Goal: Information Seeking & Learning: Learn about a topic

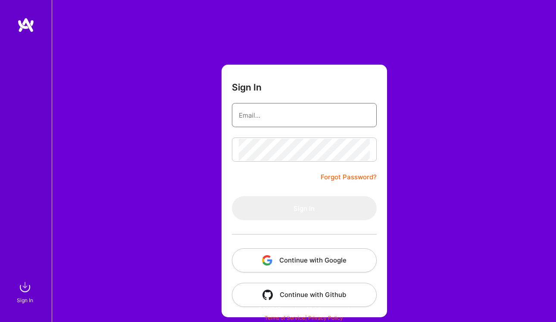
type input "[EMAIL_ADDRESS][DOMAIN_NAME]"
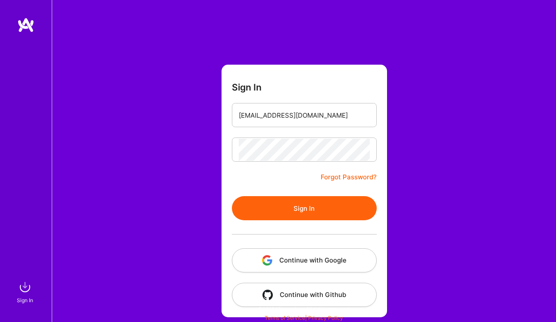
click at [316, 208] on button "Sign In" at bounding box center [304, 208] width 145 height 24
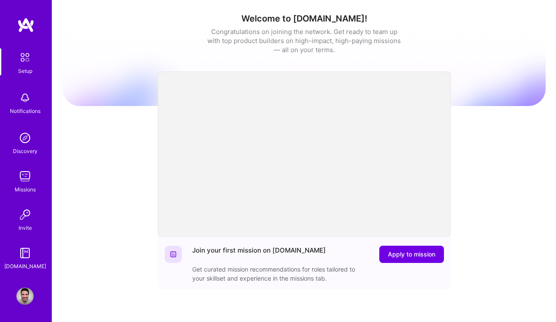
click at [25, 182] on img at bounding box center [24, 176] width 17 height 17
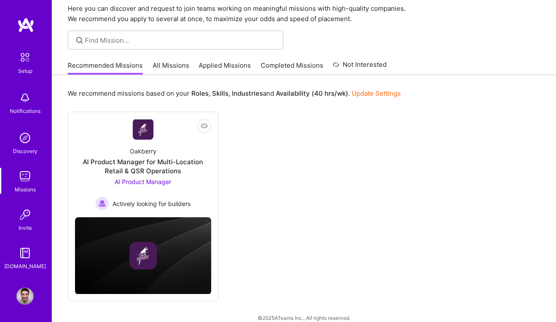
scroll to position [44, 0]
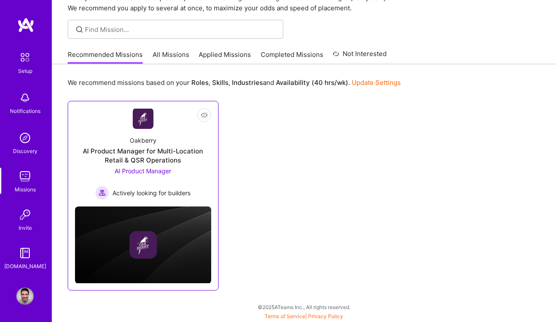
click at [165, 154] on div "AI Product Manager for Multi-Location Retail & QSR Operations" at bounding box center [143, 156] width 136 height 18
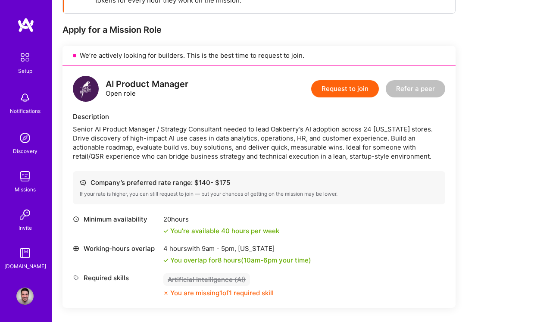
scroll to position [157, 0]
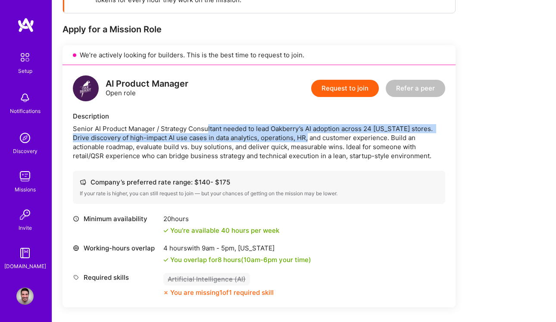
drag, startPoint x: 208, startPoint y: 129, endPoint x: 291, endPoint y: 138, distance: 82.8
click at [291, 138] on div "Senior AI Product Manager / Strategy Consultant needed to lead Oakberry’s AI ad…" at bounding box center [259, 142] width 373 height 36
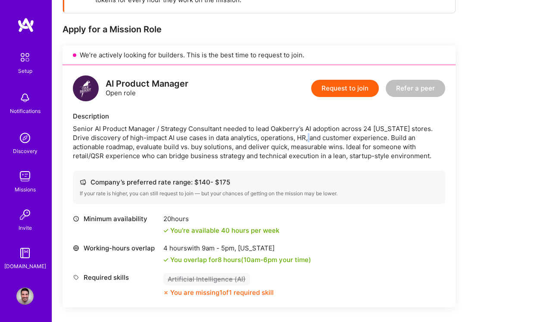
click at [291, 138] on div "Senior AI Product Manager / Strategy Consultant needed to lead Oakberry’s AI ad…" at bounding box center [259, 142] width 373 height 36
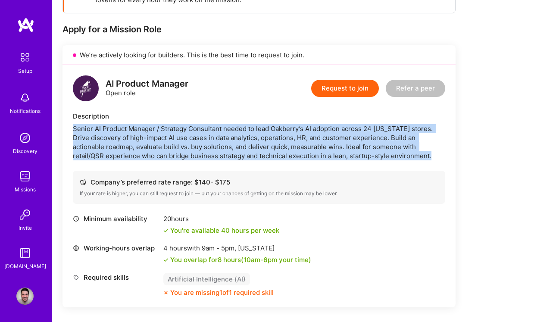
click at [291, 138] on div "Senior AI Product Manager / Strategy Consultant needed to lead Oakberry’s AI ad…" at bounding box center [259, 142] width 373 height 36
click at [381, 149] on div "Senior AI Product Manager / Strategy Consultant needed to lead Oakberry’s AI ad…" at bounding box center [259, 142] width 373 height 36
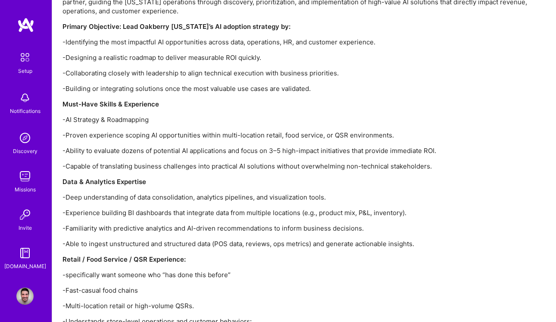
scroll to position [985, 0]
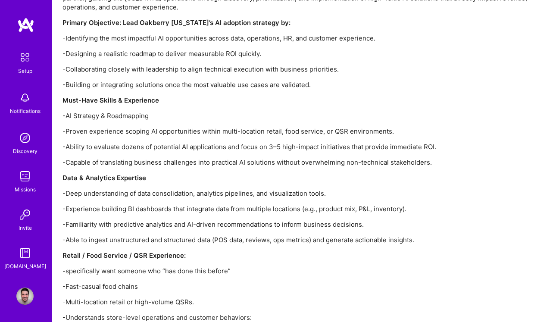
click at [431, 142] on p "-Ability to evaluate dozens of potential AI applications and focus on 3–5 high-…" at bounding box center [304, 146] width 483 height 9
click at [422, 158] on p "-Capable of translating business challenges into practical AI solutions without…" at bounding box center [304, 162] width 483 height 9
click at [353, 158] on p "-Capable of translating business challenges into practical AI solutions without…" at bounding box center [304, 162] width 483 height 9
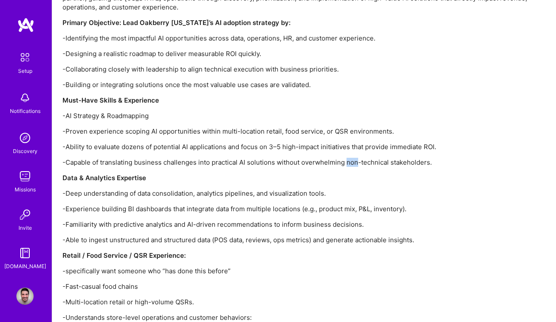
click at [353, 158] on p "-Capable of translating business challenges into practical AI solutions without…" at bounding box center [304, 162] width 483 height 9
click at [414, 158] on p "-Capable of translating business challenges into practical AI solutions without…" at bounding box center [304, 162] width 483 height 9
click at [230, 158] on p "-Capable of translating business challenges into practical AI solutions without…" at bounding box center [304, 162] width 483 height 9
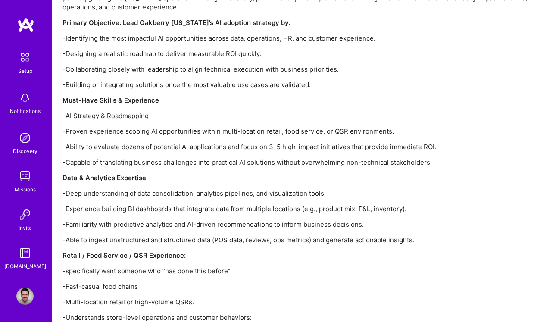
click at [129, 174] on strong "Data & Analytics Expertise" at bounding box center [105, 178] width 84 height 8
click at [186, 189] on p "-Deep understanding of data consolidation, analytics pipelines, and visualizati…" at bounding box center [304, 193] width 483 height 9
click at [318, 189] on p "-Deep understanding of data consolidation, analytics pipelines, and visualizati…" at bounding box center [304, 193] width 483 height 9
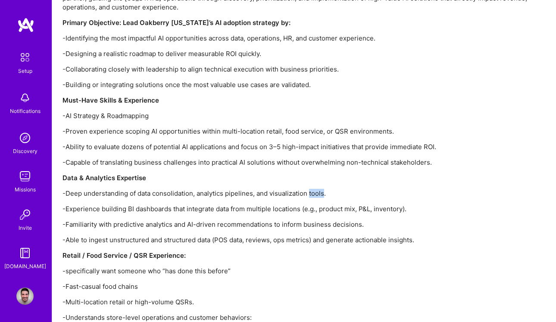
click at [318, 189] on p "-Deep understanding of data consolidation, analytics pipelines, and visualizati…" at bounding box center [304, 193] width 483 height 9
click at [156, 204] on p "-Experience building BI dashboards that integrate data from multiple locations …" at bounding box center [304, 208] width 483 height 9
click at [394, 204] on p "-Experience building BI dashboards that integrate data from multiple locations …" at bounding box center [304, 208] width 483 height 9
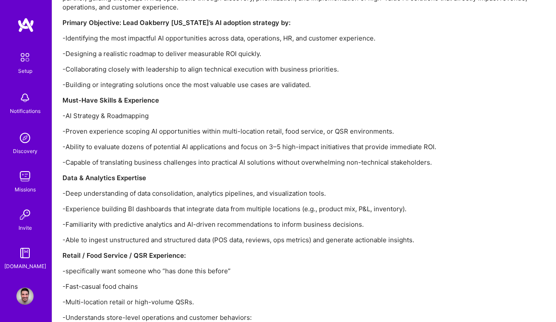
click at [154, 220] on p "-Familiarity with predictive analytics and AI-driven recommendations to inform …" at bounding box center [304, 224] width 483 height 9
click at [351, 220] on p "-Familiarity with predictive analytics and AI-driven recommendations to inform …" at bounding box center [304, 224] width 483 height 9
click at [139, 235] on p "-Able to ingest unstructured and structured data (POS data, reviews, ops metric…" at bounding box center [304, 239] width 483 height 9
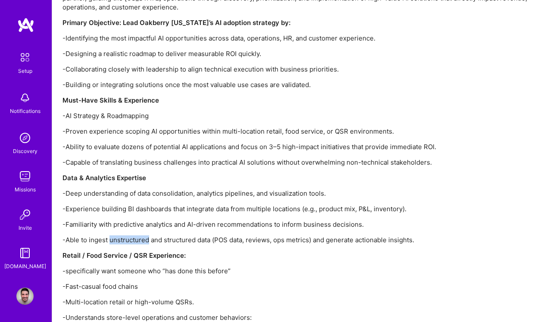
click at [139, 235] on p "-Able to ingest unstructured and structured data (POS data, reviews, ops metric…" at bounding box center [304, 239] width 483 height 9
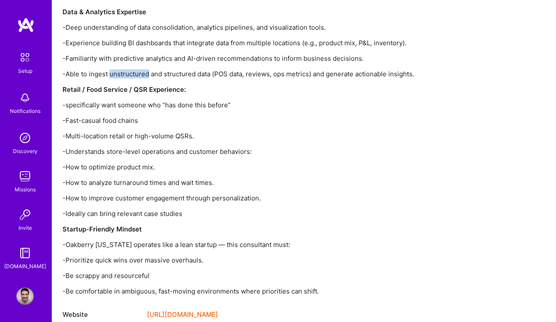
scroll to position [1153, 0]
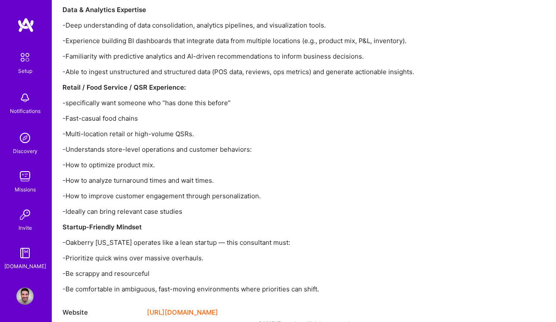
click at [126, 114] on p "-Fast-casual food chains" at bounding box center [304, 118] width 483 height 9
click at [182, 129] on p "-Multi-location retail or high-volume QSRs." at bounding box center [304, 133] width 483 height 9
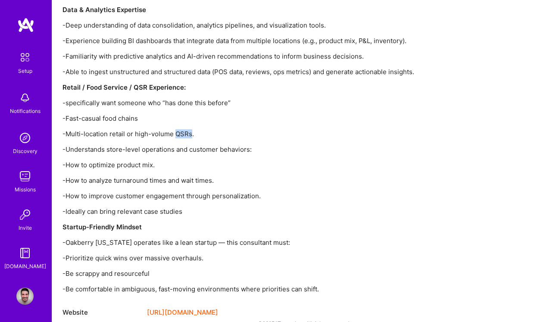
click at [182, 129] on p "-Multi-location retail or high-volume QSRs." at bounding box center [304, 133] width 483 height 9
click at [237, 145] on p "-Understands store-level operations and customer behaviors:" at bounding box center [304, 149] width 483 height 9
click at [147, 160] on p "-How to optimize product mix." at bounding box center [304, 164] width 483 height 9
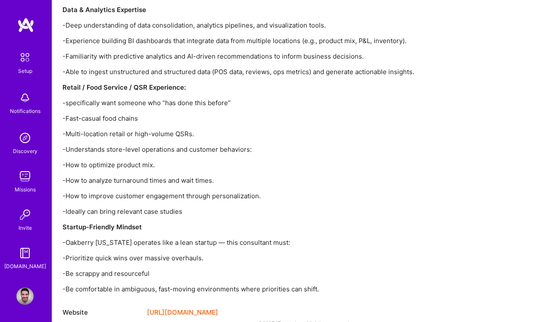
click at [207, 176] on p "-How to analyze turnaround times and wait times." at bounding box center [304, 180] width 483 height 9
click at [116, 176] on p "-How to analyze turnaround times and wait times." at bounding box center [304, 180] width 483 height 9
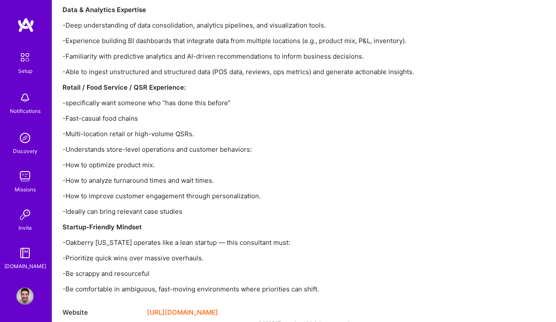
click at [132, 160] on p "-How to optimize product mix." at bounding box center [304, 164] width 483 height 9
click at [151, 160] on p "-How to optimize product mix." at bounding box center [304, 164] width 483 height 9
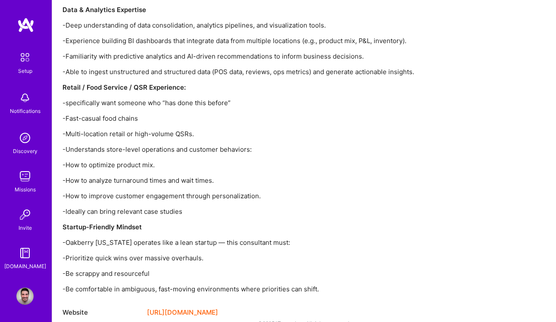
click at [173, 207] on p "-Ideally can bring relevant case studies" at bounding box center [304, 211] width 483 height 9
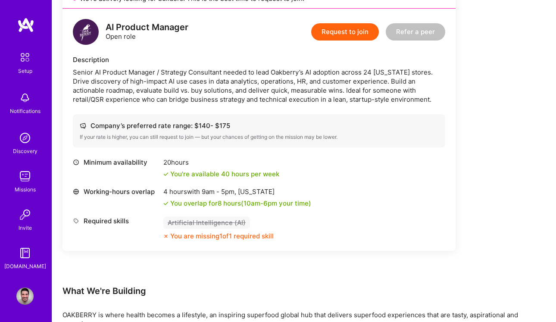
scroll to position [205, 0]
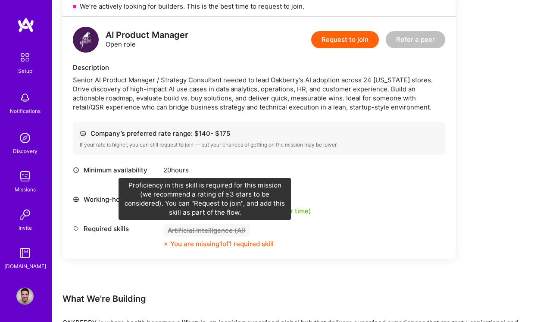
click at [210, 228] on div "Artificial Intelligence (AI)" at bounding box center [206, 230] width 87 height 13
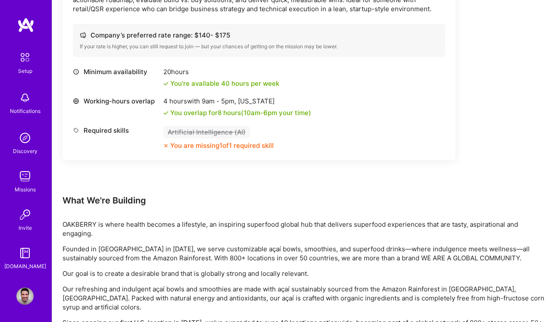
scroll to position [303, 0]
